Goal: Task Accomplishment & Management: Complete application form

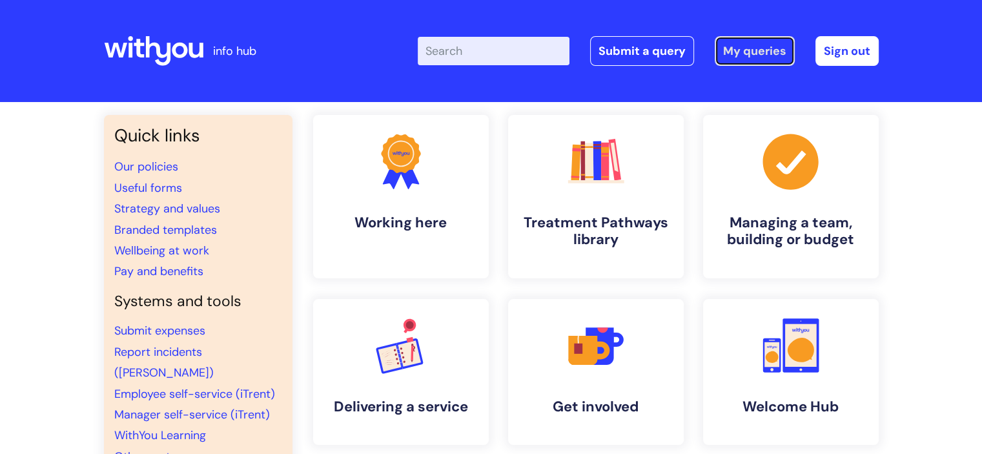
click at [725, 45] on link "My queries" at bounding box center [755, 51] width 80 height 30
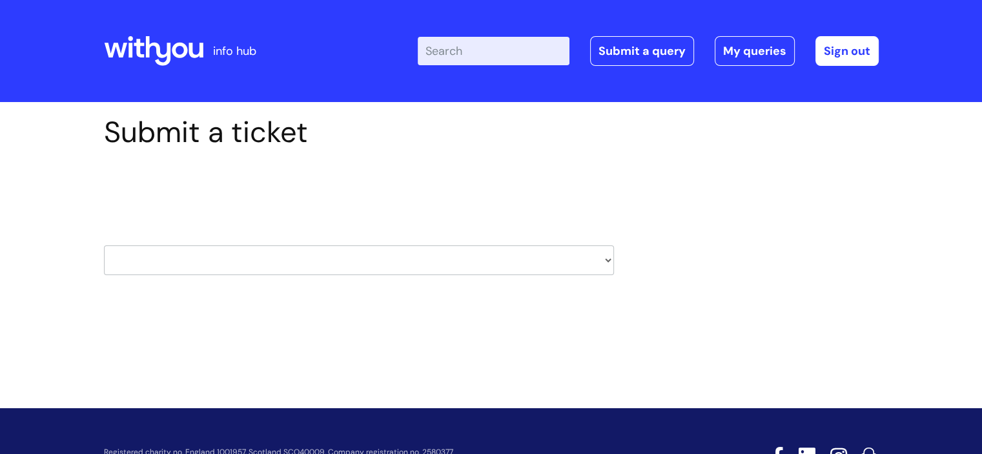
click at [275, 263] on select "HR / People IT and Support Clinical Drug Alerts Finance Accounts Data Support T…" at bounding box center [359, 260] width 510 height 30
select select "it_and_support"
click at [104, 245] on select "HR / People IT and Support Clinical Drug Alerts Finance Accounts Data Support T…" at bounding box center [359, 260] width 510 height 30
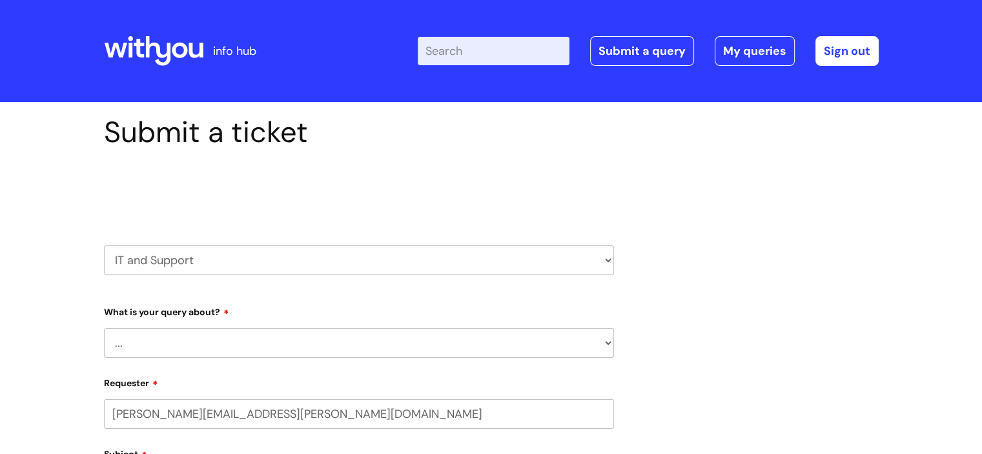
select select "80004286570"
click at [155, 346] on select "... Mobile Phone Reset & MFA Accounts, Starters and Leavers IT Hardware issue I…" at bounding box center [359, 343] width 510 height 30
select select "IT Hardware issue"
click at [104, 328] on select "... Mobile Phone Reset & MFA Accounts, Starters and Leavers IT Hardware issue I…" at bounding box center [359, 343] width 510 height 30
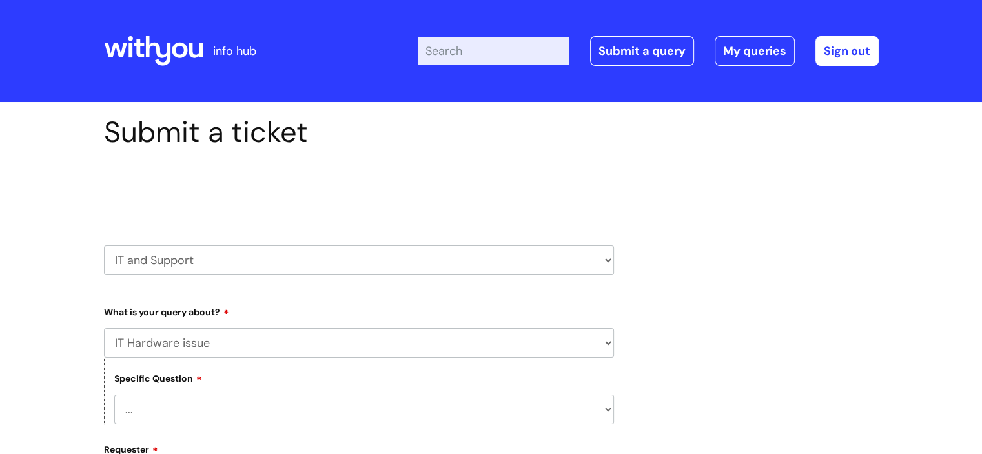
scroll to position [129, 0]
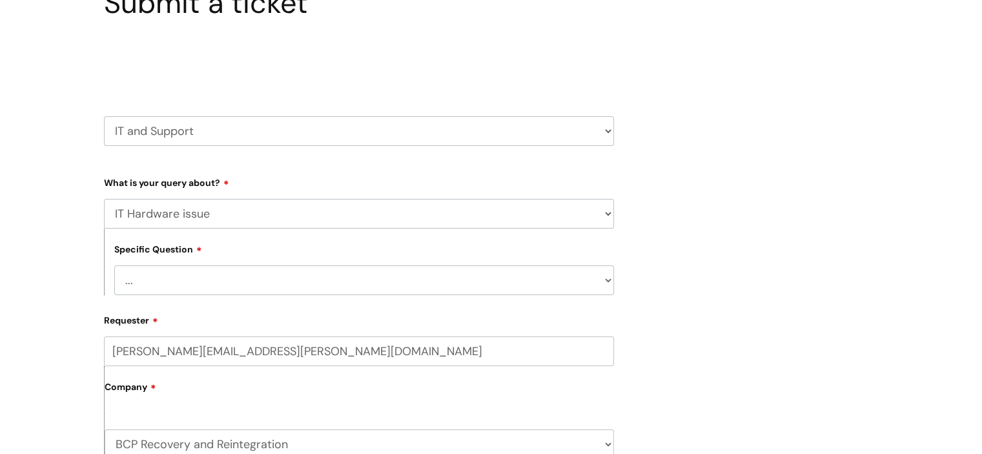
click at [165, 280] on select "... I need a new or replacement ... I’m waiting for new or replacement hardware…" at bounding box center [364, 280] width 500 height 30
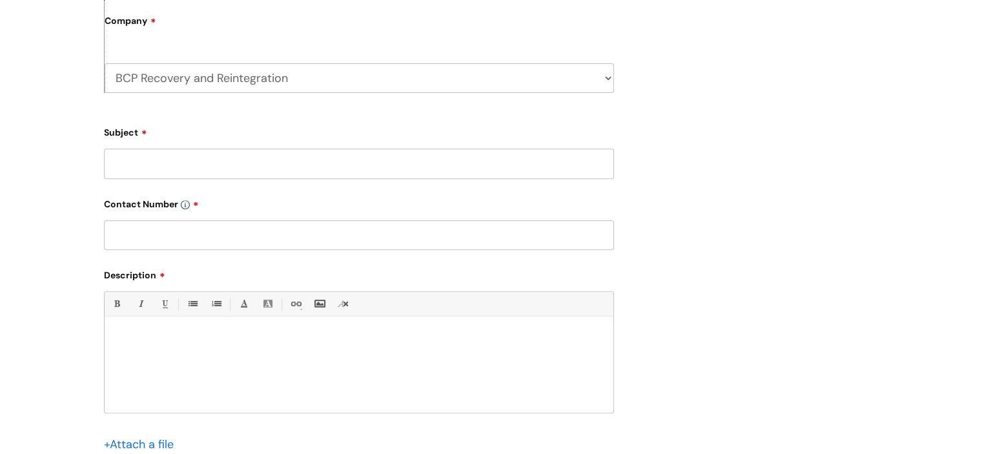
scroll to position [517, 0]
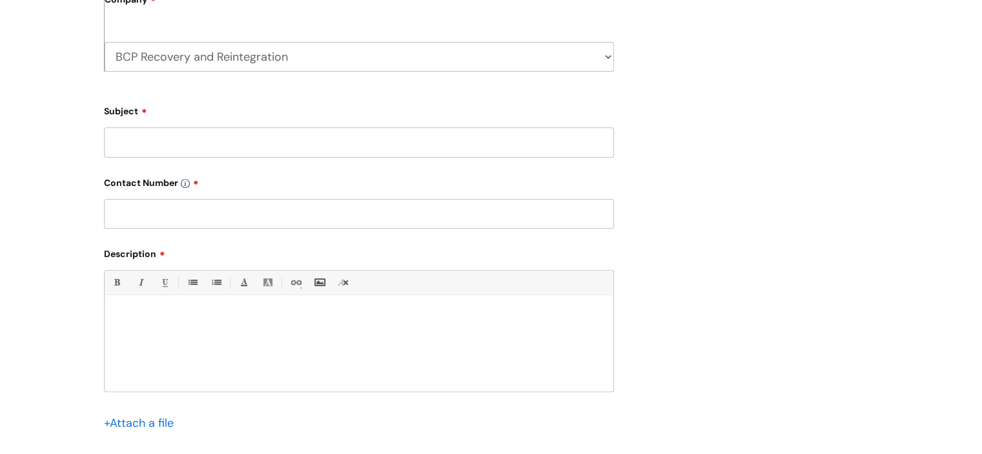
click at [242, 355] on div at bounding box center [359, 346] width 509 height 89
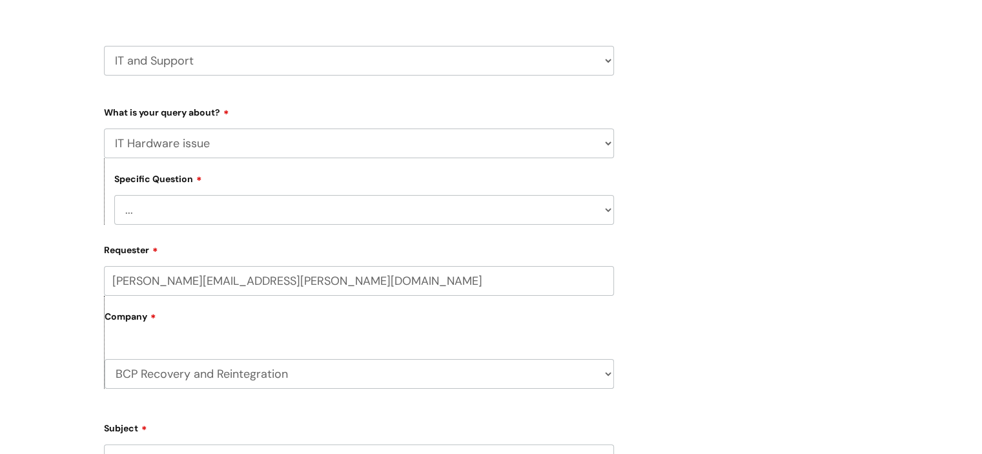
scroll to position [194, 0]
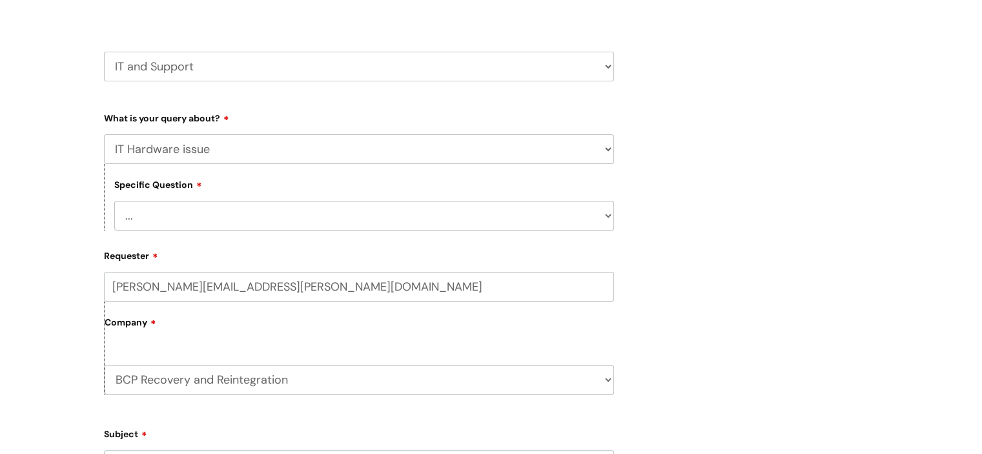
click at [185, 160] on select "... Mobile Phone Reset & MFA Accounts, Starters and Leavers IT Hardware issue I…" at bounding box center [359, 149] width 510 height 30
select select "System/software"
click at [104, 134] on select "... Mobile Phone Reset & MFA Accounts, Starters and Leavers IT Hardware issue I…" at bounding box center [359, 149] width 510 height 30
click at [150, 227] on select "... Halo PCMIS Iaptus NHS Email CJSM Email Mitel Another System Google (Workspa…" at bounding box center [364, 216] width 500 height 30
select select "Google (Workspace)"
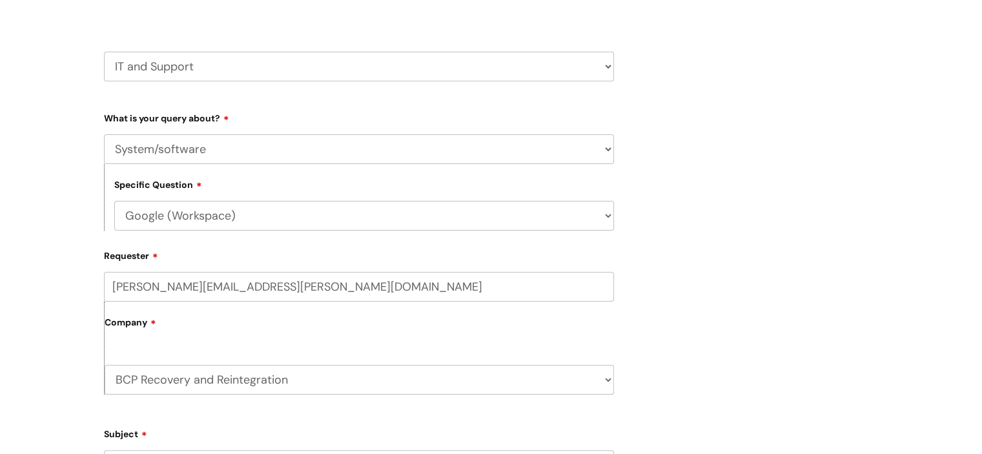
click at [114, 201] on select "... Halo PCMIS Iaptus NHS Email CJSM Email Mitel Another System Google (Workspa…" at bounding box center [364, 216] width 500 height 30
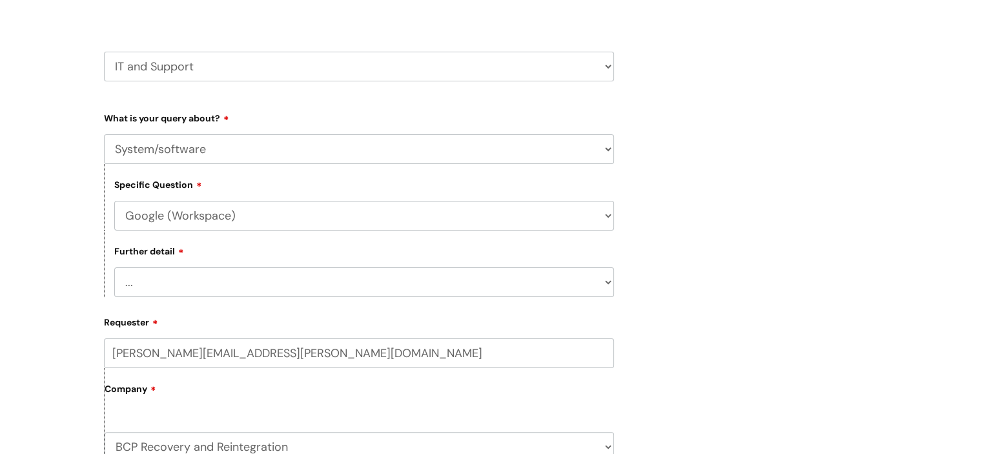
click at [149, 276] on select "... I’d like to add/remove user(s) to a shared email inbox I’d like to add/remo…" at bounding box center [364, 282] width 500 height 30
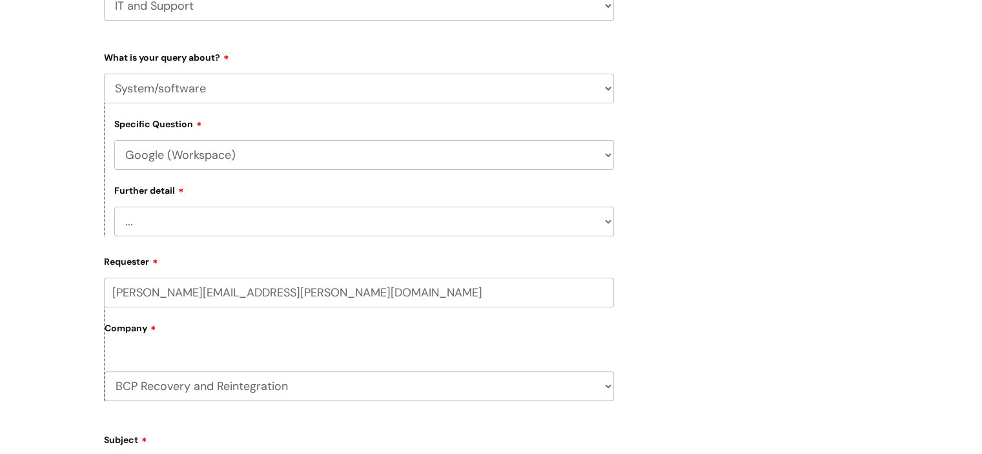
scroll to position [323, 0]
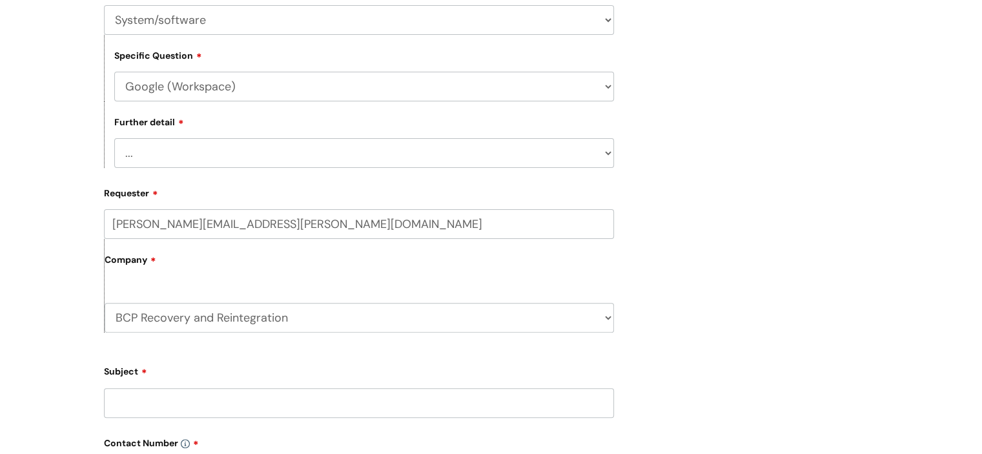
click at [177, 152] on select "... I’d like to add/remove user(s) to a shared email inbox I’d like to add/remo…" at bounding box center [364, 153] width 500 height 30
select select "Anything else"
click at [114, 139] on select "... I’d like to add/remove user(s) to a shared email inbox I’d like to add/remo…" at bounding box center [364, 153] width 500 height 30
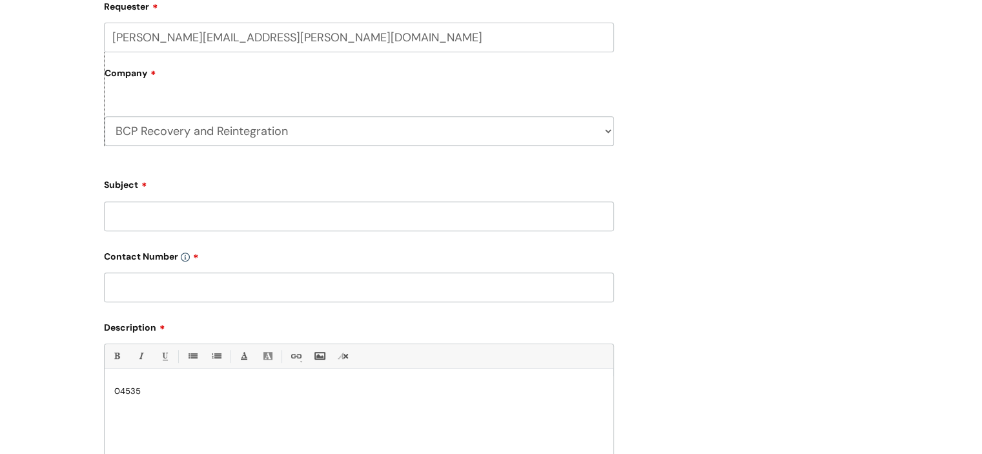
scroll to position [517, 0]
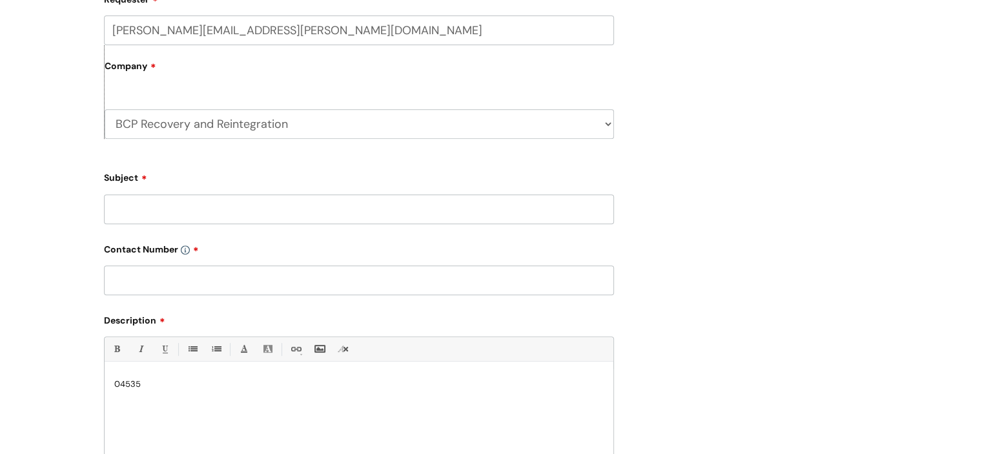
click at [154, 209] on input "Subject" at bounding box center [359, 209] width 510 height 30
type input "Laptop 04535 doing a critical update since 11am"
drag, startPoint x: 225, startPoint y: 382, endPoint x: 98, endPoint y: 381, distance: 126.6
click at [98, 381] on div "Submit a ticket Select issue type HR / People IT and Support Clinical Drug Aler…" at bounding box center [359, 89] width 530 height 982
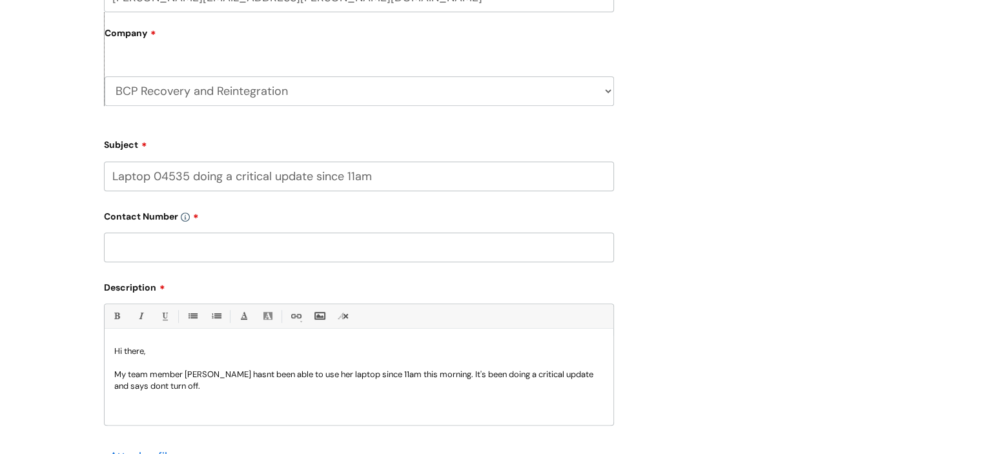
scroll to position [581, 0]
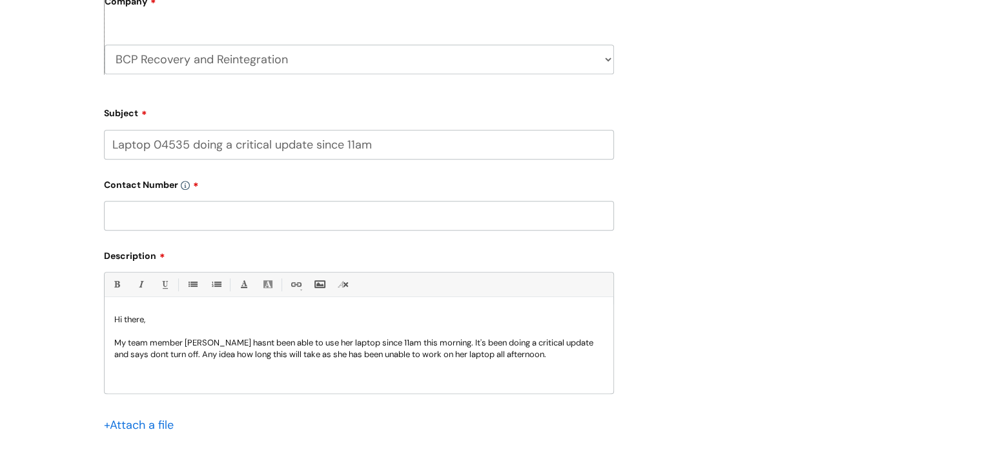
click at [323, 360] on p "My team member Vanessa Affatato hasnt been able to use her laptop since 11am th…" at bounding box center [359, 348] width 490 height 23
click at [610, 349] on div "Hi there, My team member Vanessa Affatato hasnt been able to use her laptop sin…" at bounding box center [359, 348] width 509 height 89
click at [595, 351] on p "My team member [PERSON_NAME] hasnt been able to use her laptop since 11am this …" at bounding box center [359, 348] width 490 height 23
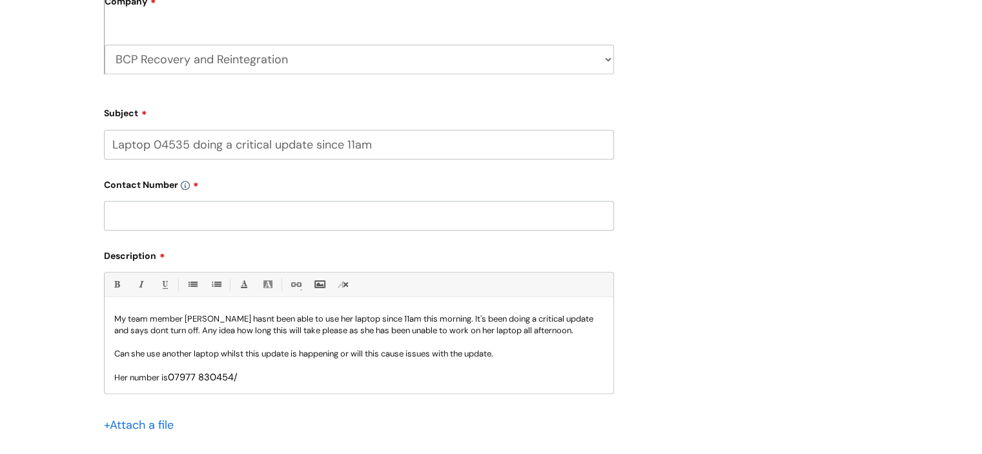
scroll to position [26, 0]
click at [387, 142] on input "Laptop 04535 doing a critical update since 11am" at bounding box center [359, 145] width 510 height 30
click at [519, 360] on p "Can she use another laptop whilst this update is happening or will this cause i…" at bounding box center [359, 354] width 490 height 12
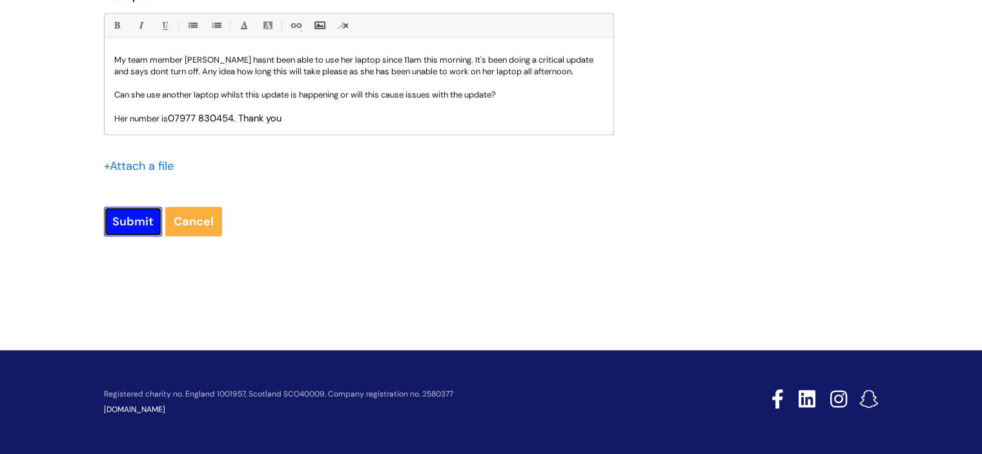
click at [138, 227] on input "Submit" at bounding box center [133, 222] width 58 height 30
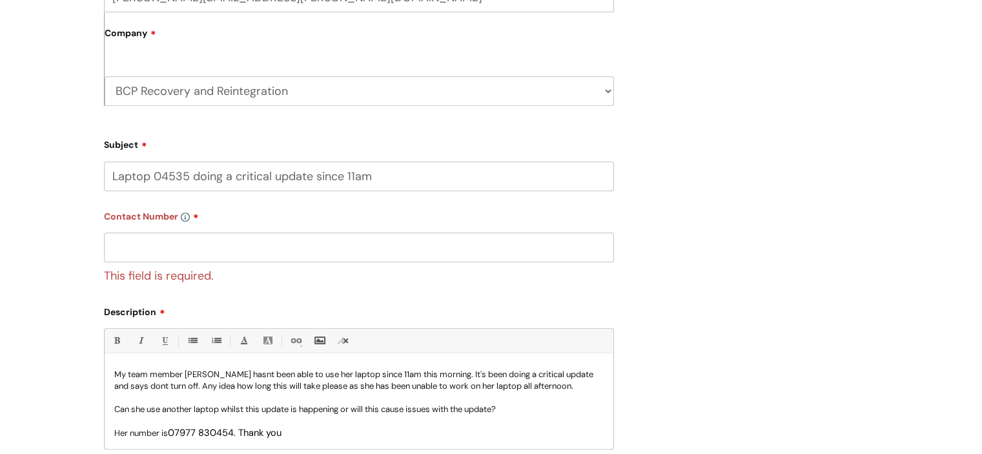
scroll to position [541, 0]
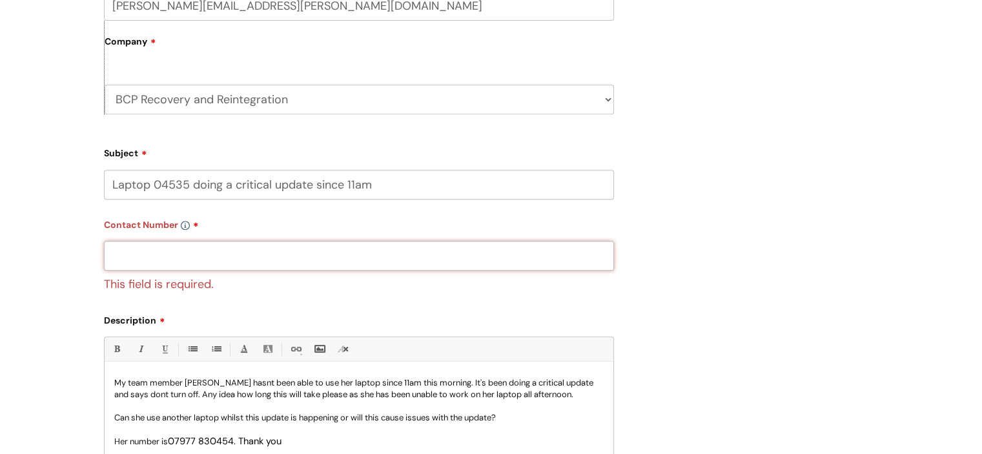
click at [224, 255] on input "text" at bounding box center [359, 256] width 510 height 30
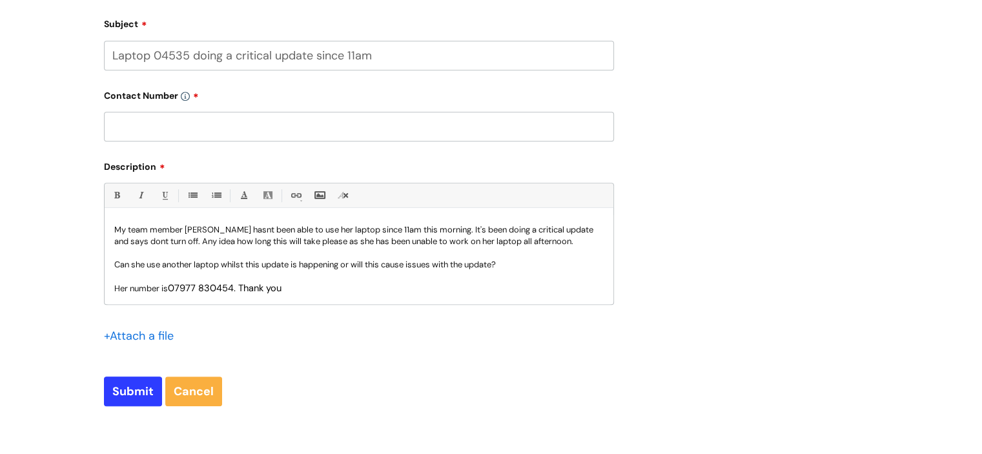
scroll to position [695, 0]
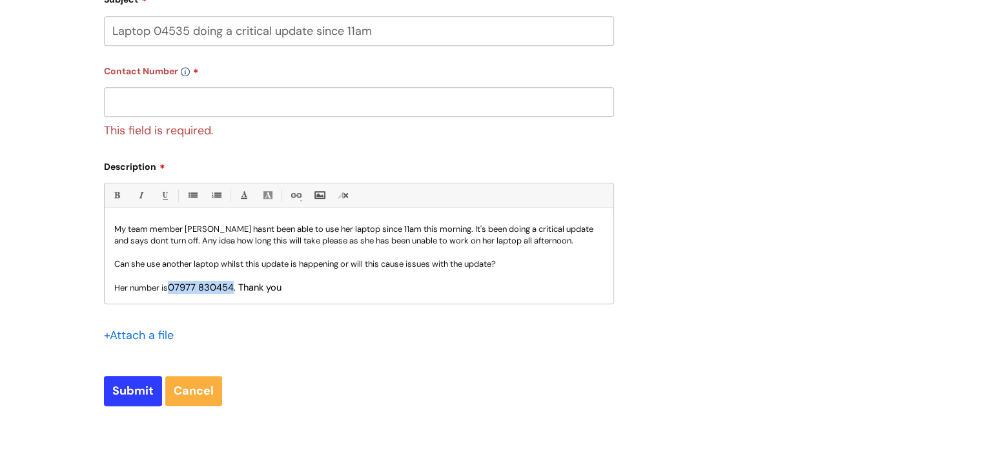
drag, startPoint x: 232, startPoint y: 294, endPoint x: 172, endPoint y: 282, distance: 61.2
click at [172, 282] on span "07977 830454. Thank you" at bounding box center [225, 287] width 114 height 13
copy span "07977 830454"
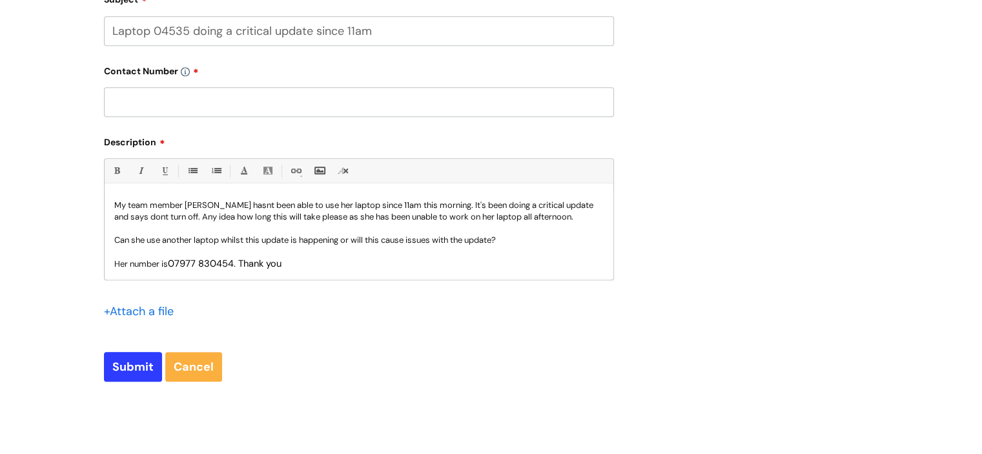
click at [167, 92] on input "text" at bounding box center [359, 102] width 510 height 30
paste input "07977 830454"
type input "07977 830454"
click at [116, 380] on input "Submit" at bounding box center [133, 367] width 58 height 30
type input "Please Wait..."
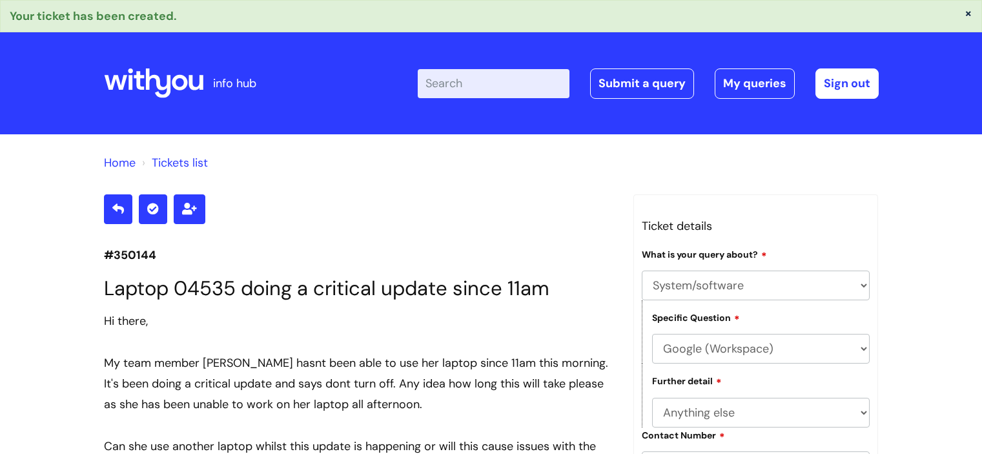
select select "System/software"
select select "Google (Workspace)"
select select "Anything else"
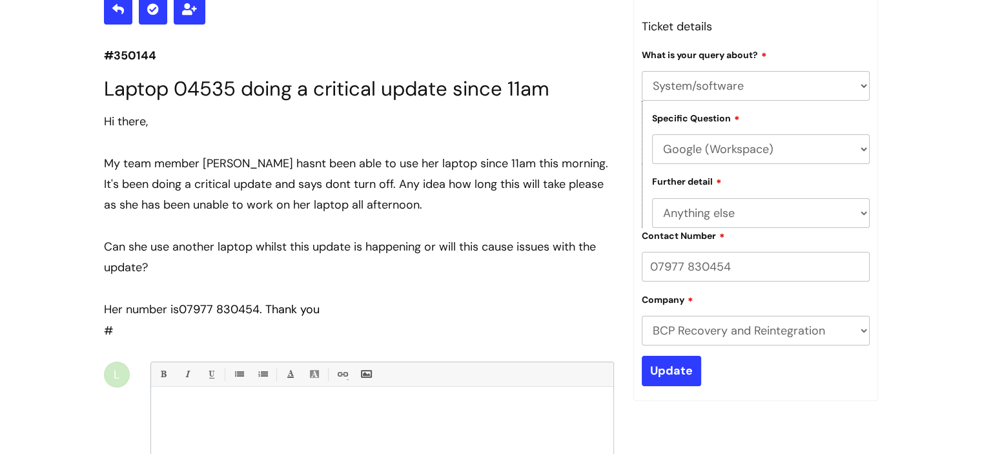
scroll to position [122, 0]
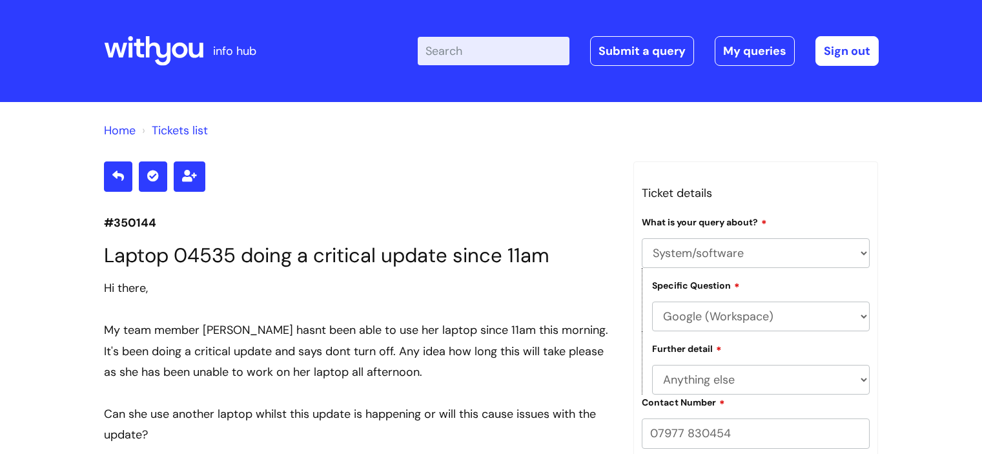
select select "System/software"
select select "Google (Workspace)"
select select "Anything else"
select select "System/software"
select select "Google (Workspace)"
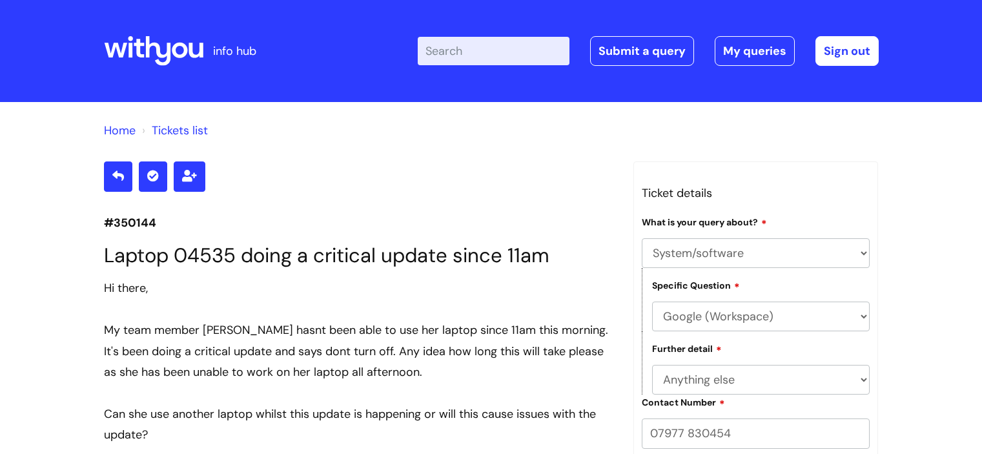
select select "Anything else"
